Goal: Information Seeking & Learning: Learn about a topic

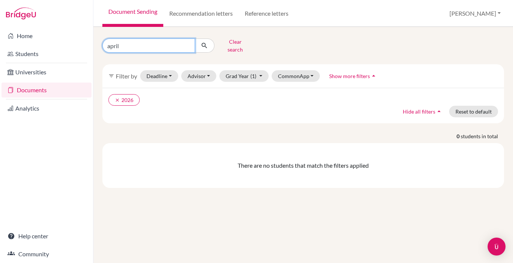
click at [117, 45] on input "april" at bounding box center [148, 45] width 93 height 14
type input "naya"
click button "submit" at bounding box center [205, 45] width 20 height 14
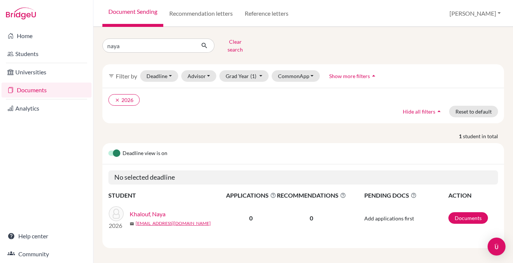
click at [147, 211] on link "Khalouf, Naya" at bounding box center [148, 214] width 36 height 9
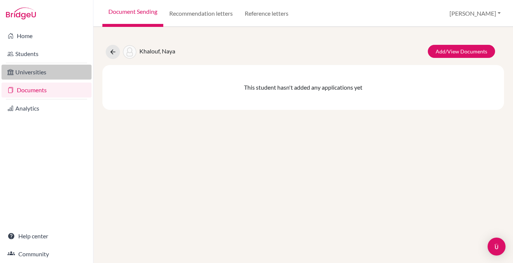
click at [29, 75] on link "Universities" at bounding box center [46, 72] width 90 height 15
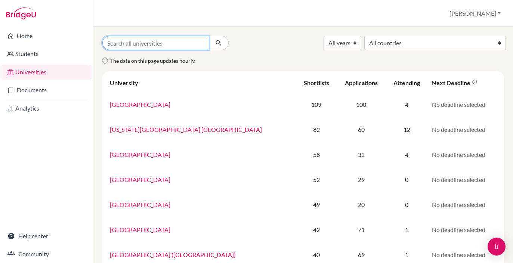
click at [146, 39] on input "Search all universities" at bounding box center [155, 43] width 107 height 14
type input "[GEOGRAPHIC_DATA]"
click at [209, 36] on button "submit" at bounding box center [219, 43] width 20 height 14
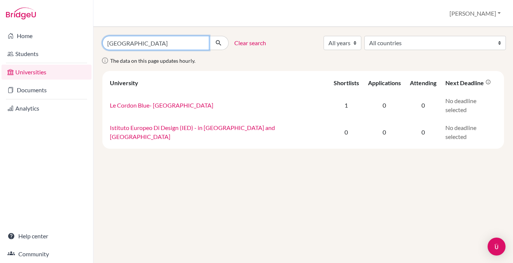
click at [114, 43] on input "[GEOGRAPHIC_DATA]" at bounding box center [155, 43] width 107 height 14
type input "georia"
click at [209, 36] on button "submit" at bounding box center [219, 43] width 20 height 14
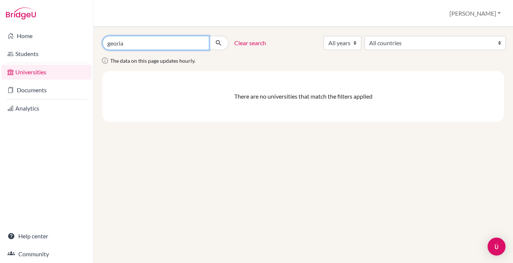
click at [129, 41] on input "georia" at bounding box center [155, 43] width 107 height 14
type input "[US_STATE]"
click at [209, 36] on button "submit" at bounding box center [219, 43] width 20 height 14
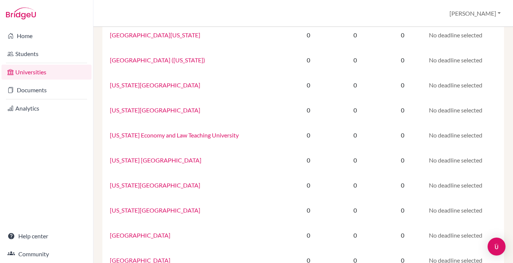
scroll to position [496, 0]
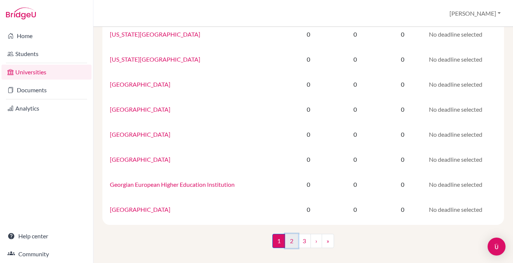
click at [286, 243] on link "2" at bounding box center [291, 241] width 13 height 14
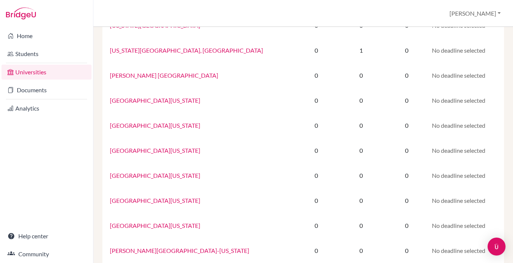
scroll to position [226, 0]
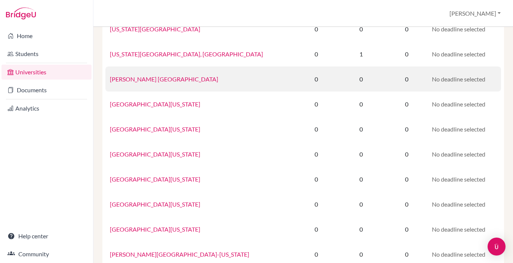
click at [192, 81] on link "Ilia Chavchavadze Georgian National University" at bounding box center [164, 78] width 108 height 7
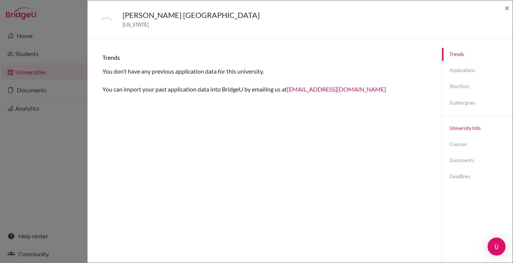
click at [468, 130] on link "University info" at bounding box center [477, 128] width 71 height 13
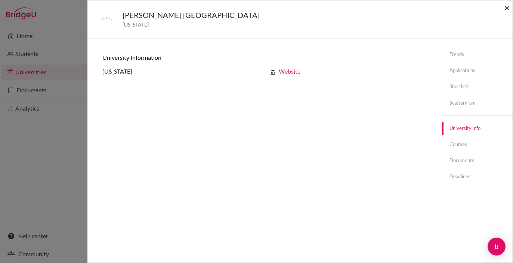
click at [507, 9] on span "×" at bounding box center [506, 7] width 5 height 11
